Goal: Check status: Check status

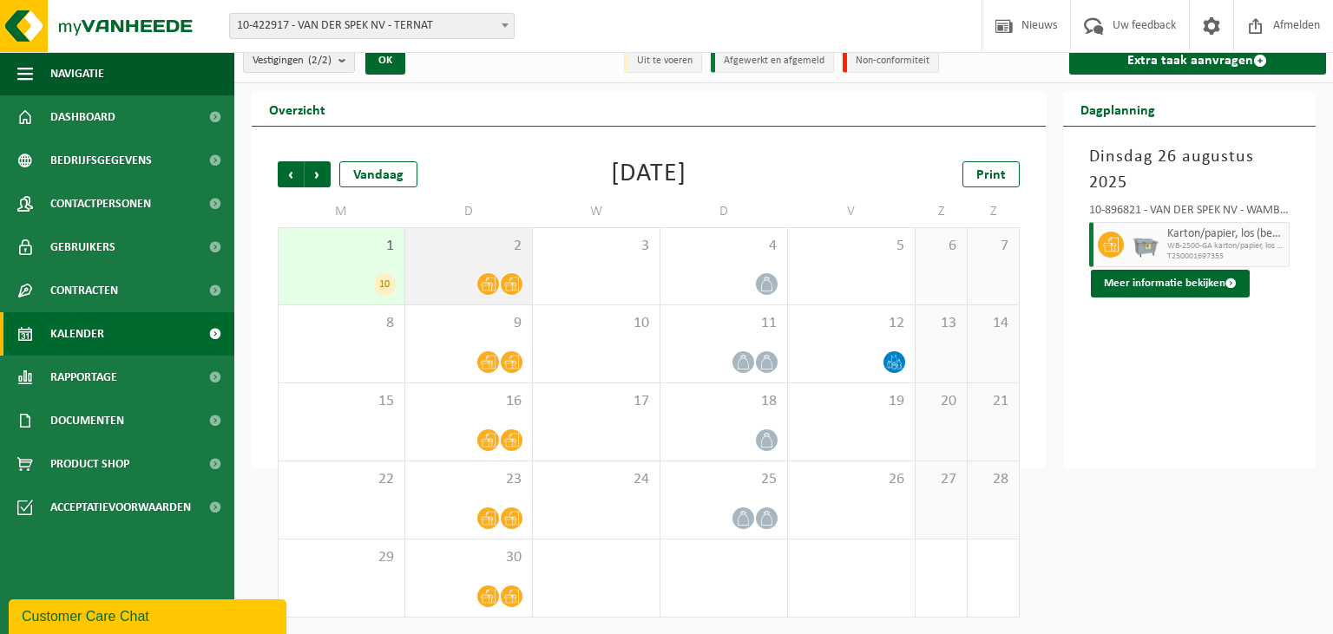
click at [463, 247] on span "2" at bounding box center [468, 246] width 109 height 19
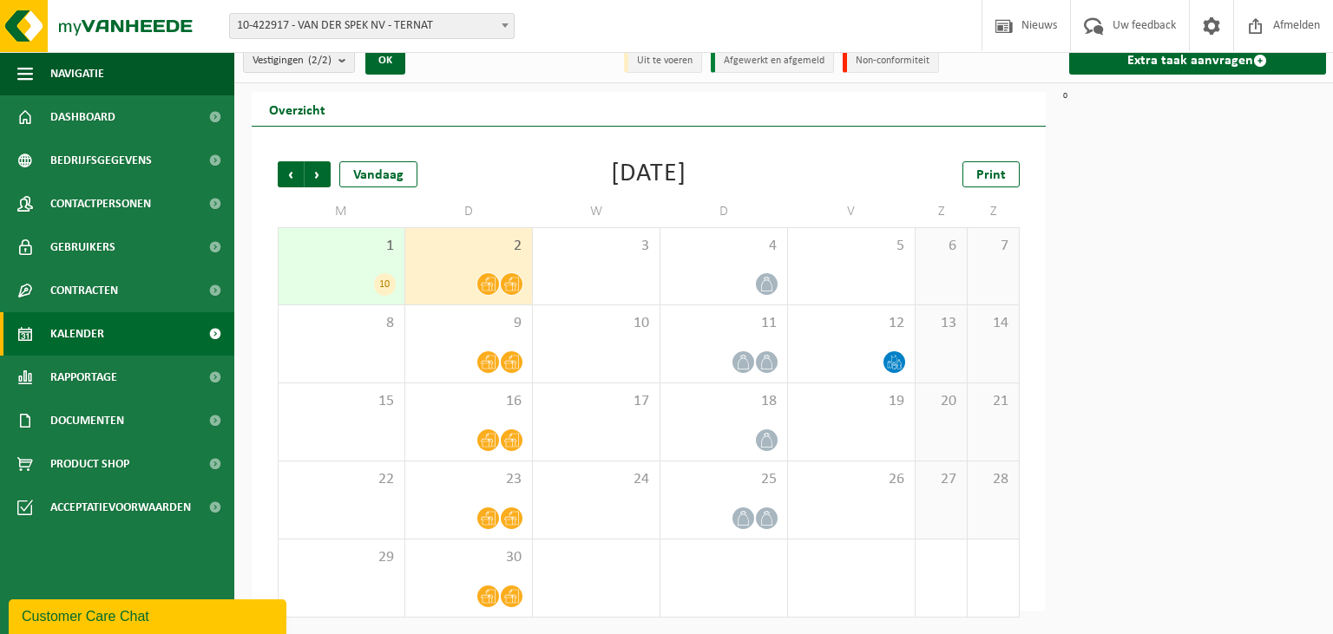
click at [491, 248] on span "2" at bounding box center [468, 246] width 109 height 19
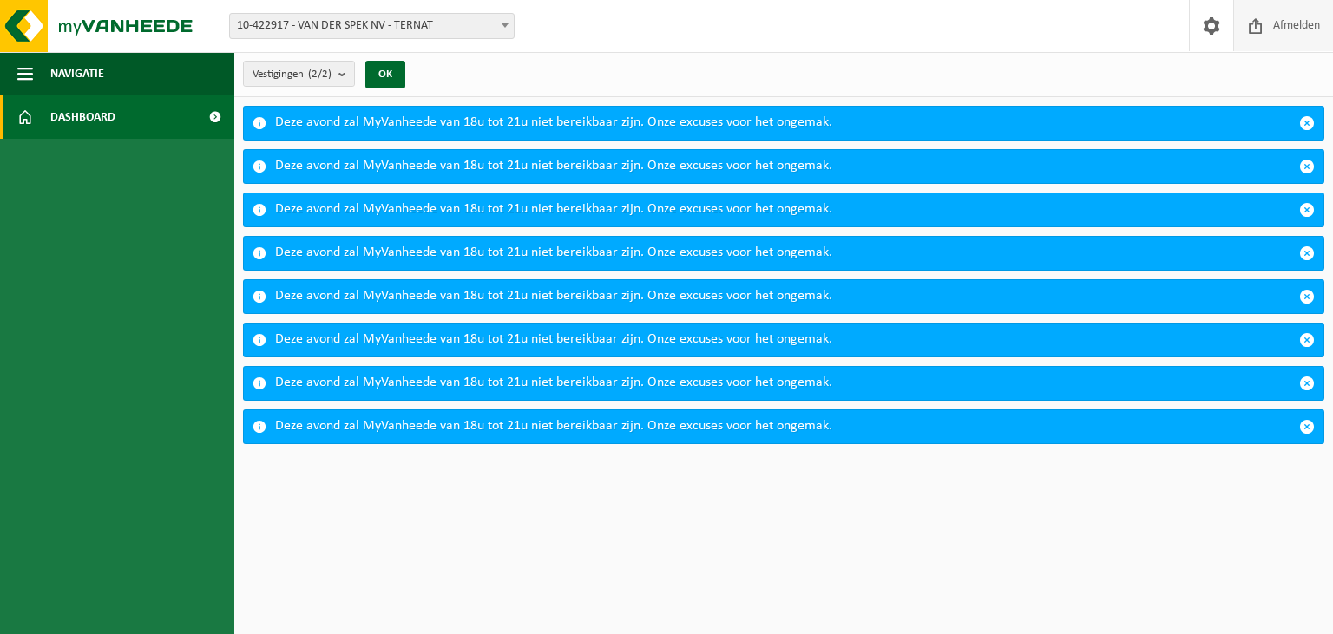
click at [1297, 26] on span "Afmelden" at bounding box center [1297, 25] width 56 height 51
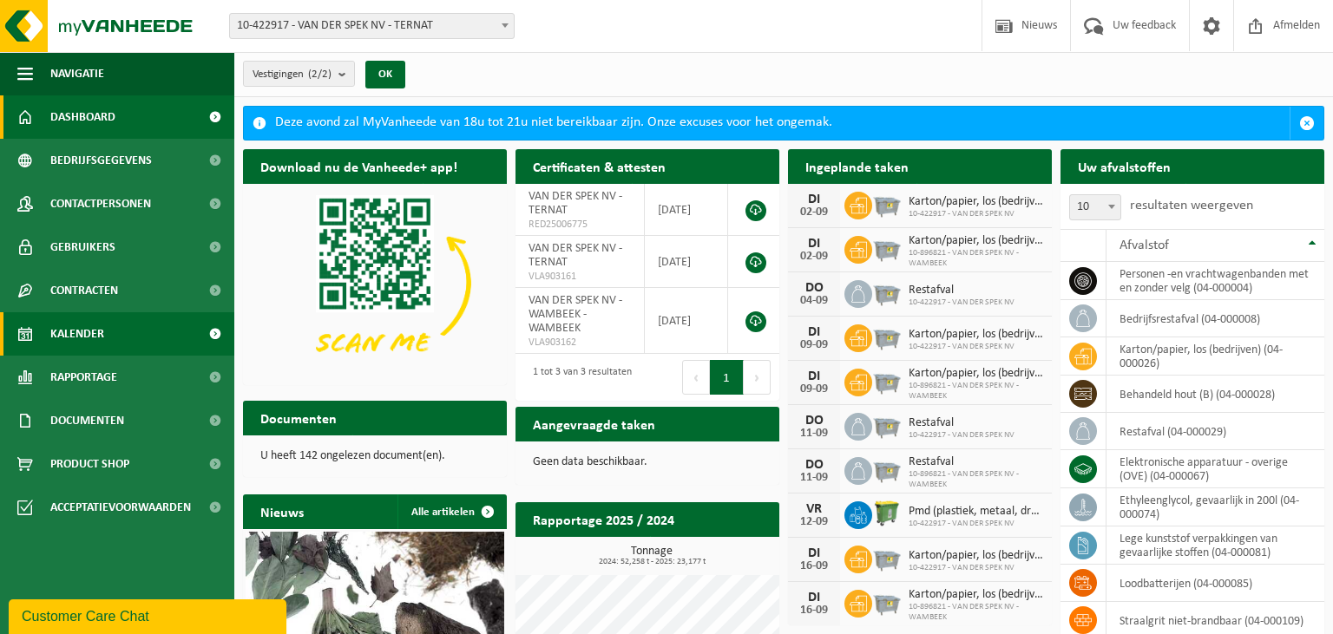
click at [82, 340] on span "Kalender" at bounding box center [77, 333] width 54 height 43
